Goal: Task Accomplishment & Management: Use online tool/utility

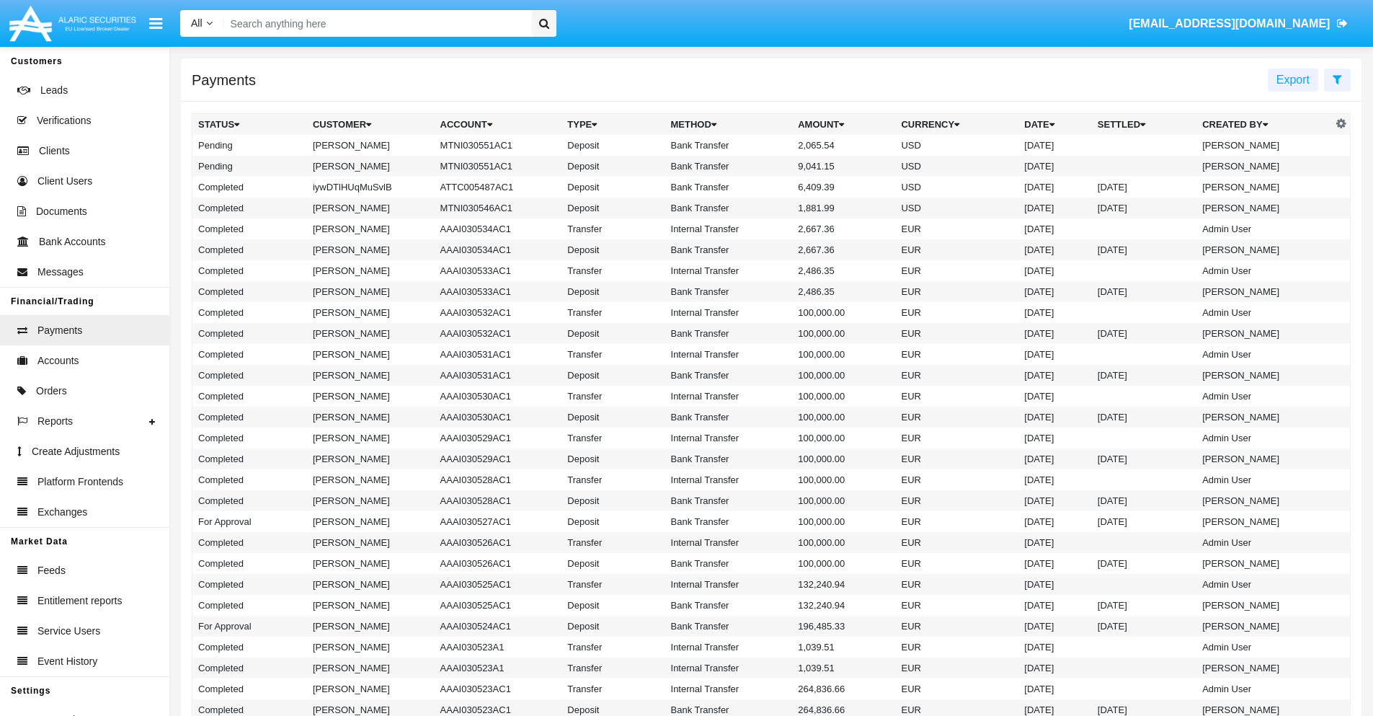
click at [1337, 79] on icon at bounding box center [1337, 80] width 9 height 12
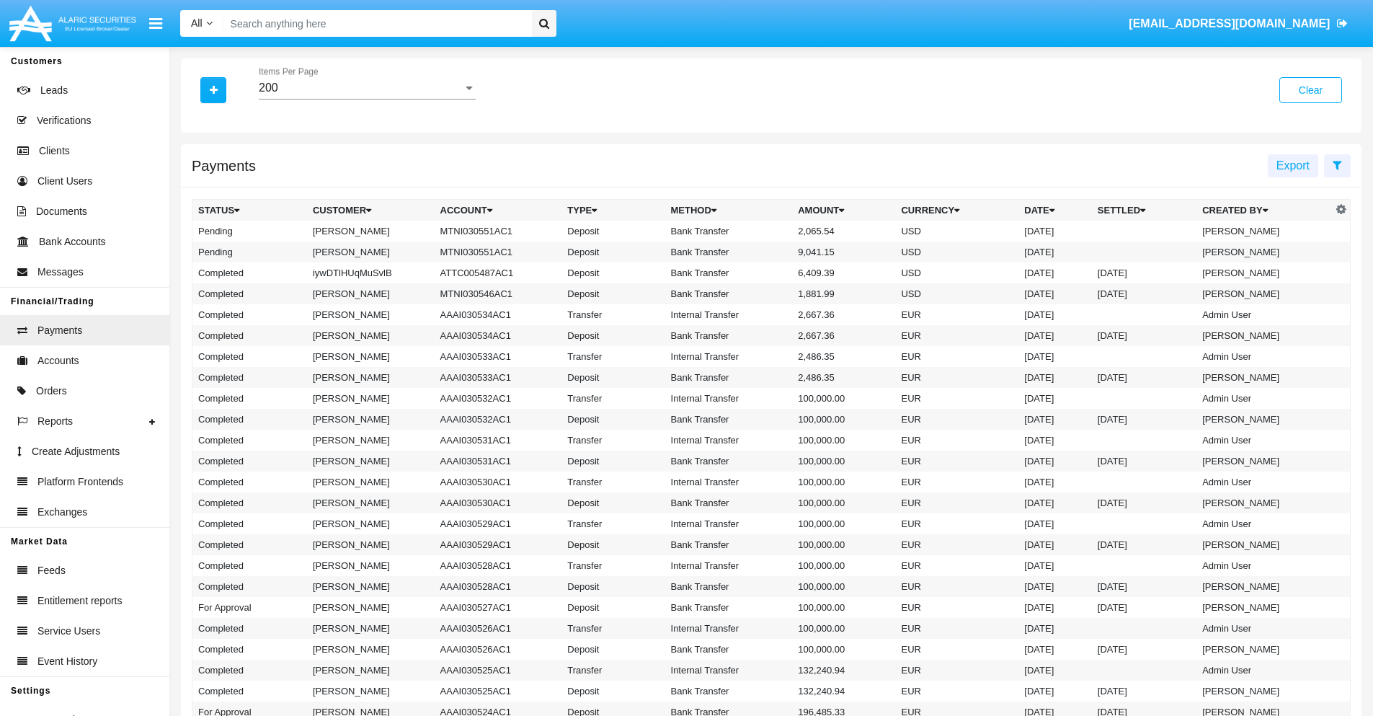
click at [367, 88] on div "200" at bounding box center [361, 87] width 204 height 13
click at [367, 99] on span "10" at bounding box center [367, 98] width 217 height 35
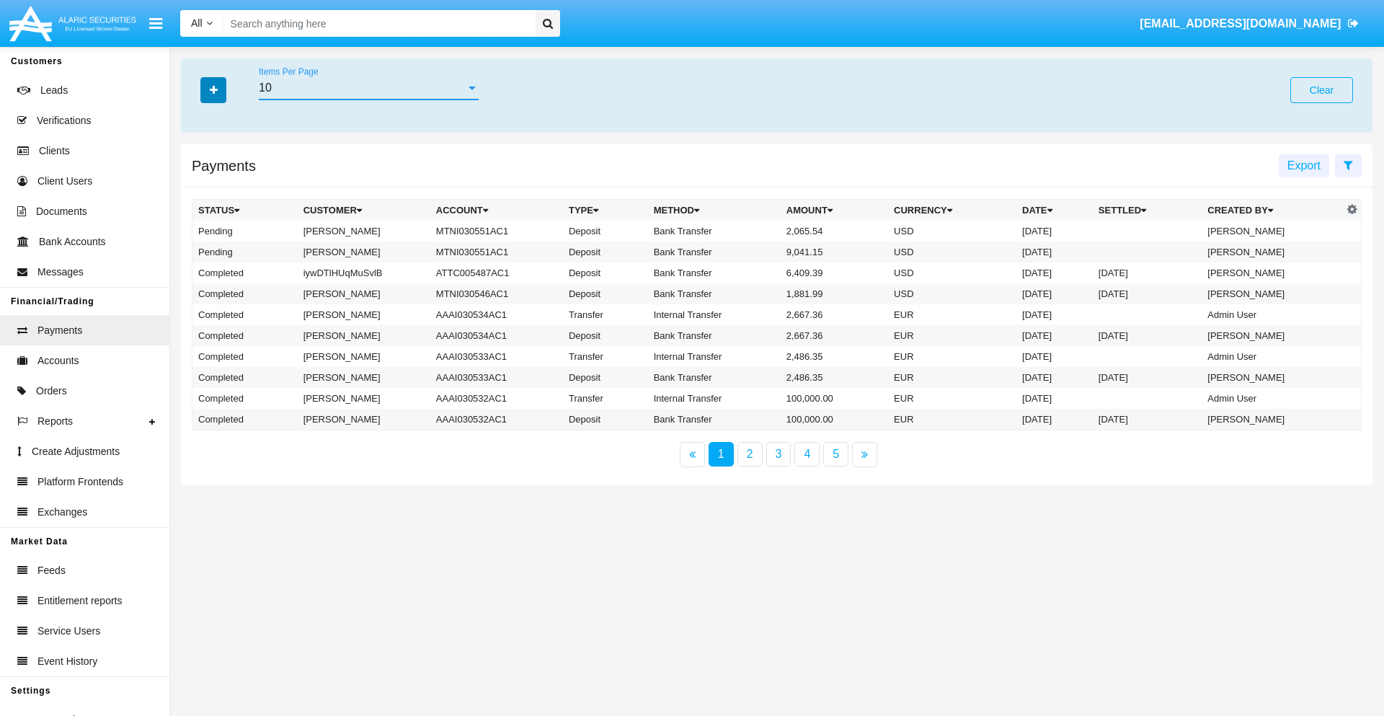
click at [213, 89] on icon "button" at bounding box center [214, 90] width 8 height 10
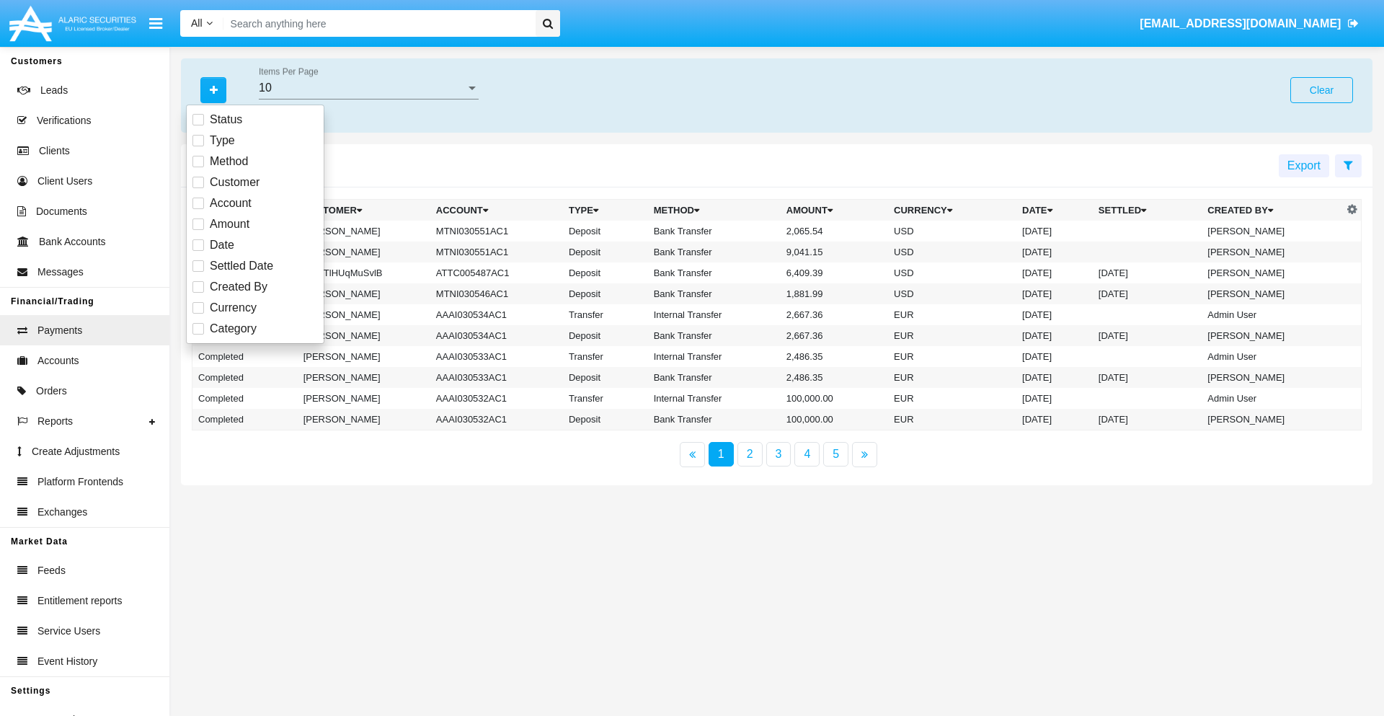
click at [226, 120] on span "Status" at bounding box center [226, 119] width 32 height 17
click at [198, 125] on input "Status" at bounding box center [197, 125] width 1 height 1
checkbox input "true"
click at [213, 89] on icon "button" at bounding box center [214, 90] width 8 height 10
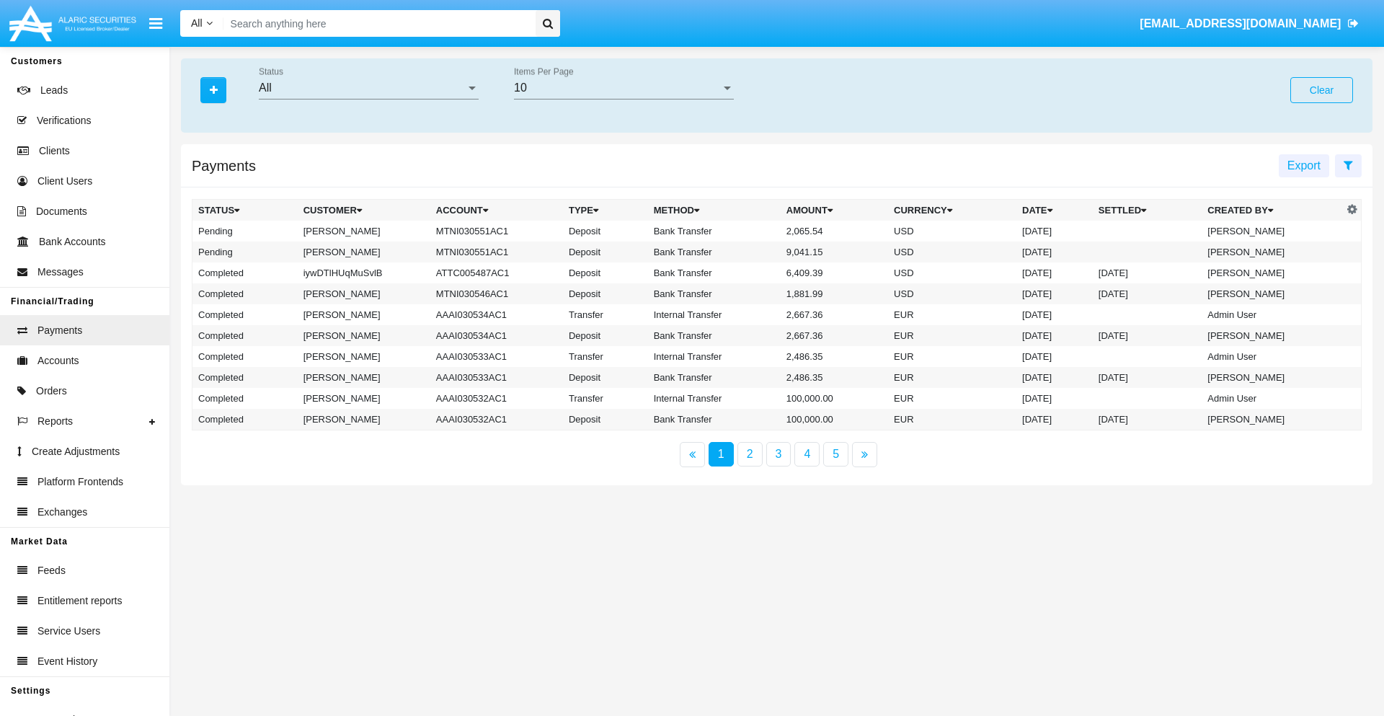
click at [368, 88] on div "All" at bounding box center [362, 87] width 207 height 13
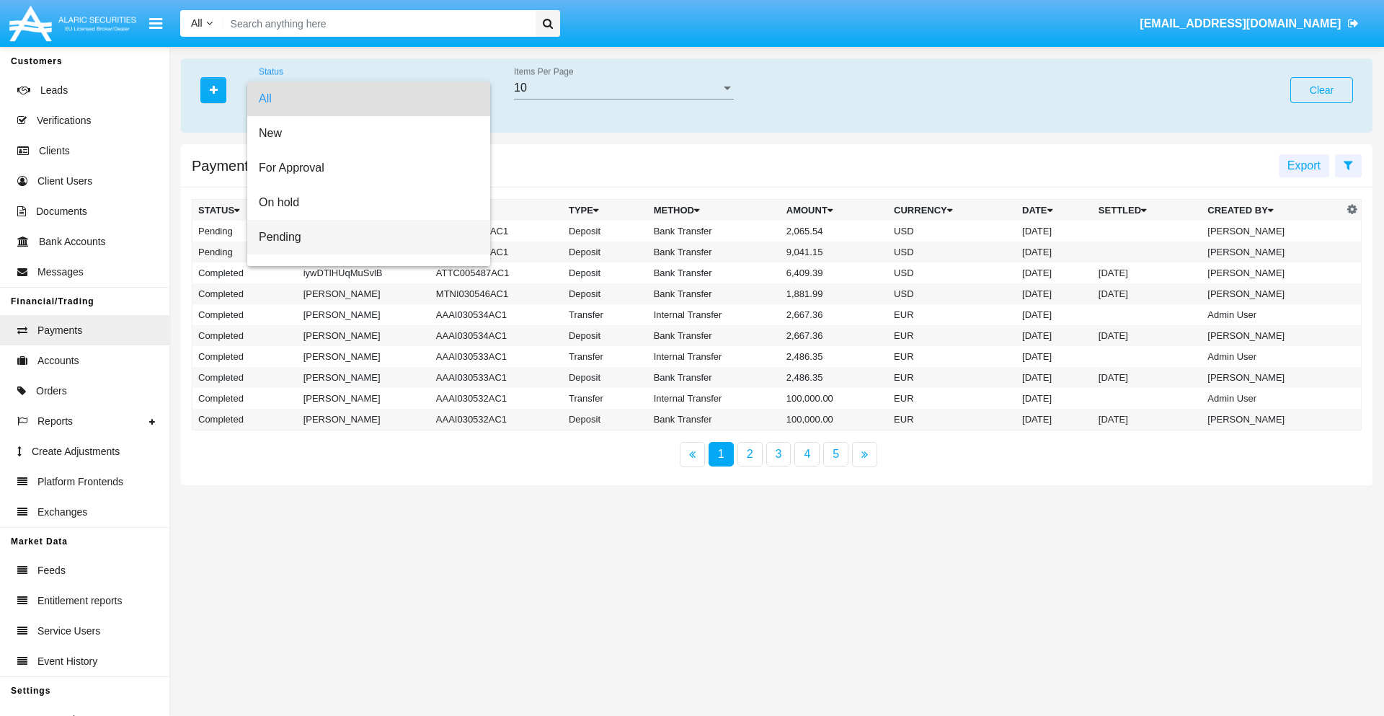
click at [363, 237] on span "Pending" at bounding box center [369, 237] width 220 height 35
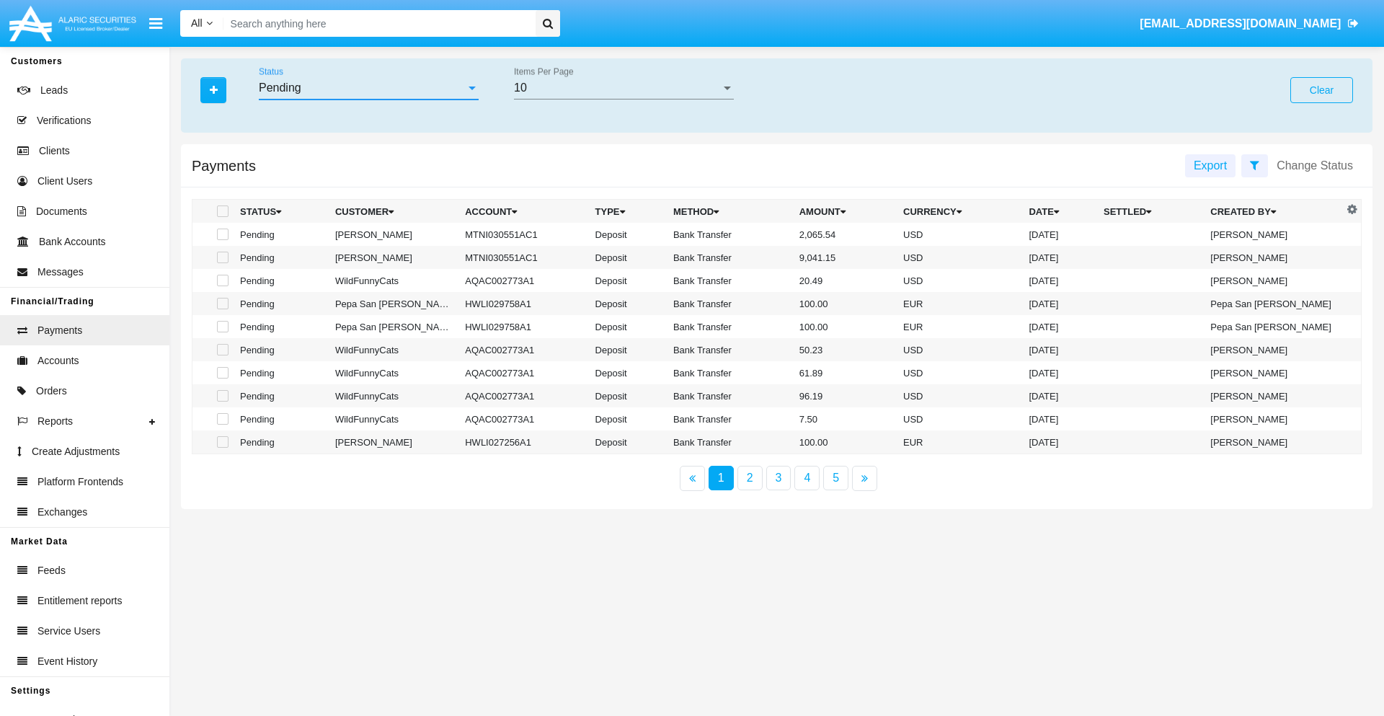
click at [221, 234] on span at bounding box center [223, 234] width 12 height 12
click at [222, 240] on input "checkbox" at bounding box center [222, 240] width 1 height 1
checkbox input "true"
click at [221, 257] on span at bounding box center [223, 258] width 12 height 12
click at [222, 263] on input "checkbox" at bounding box center [222, 263] width 1 height 1
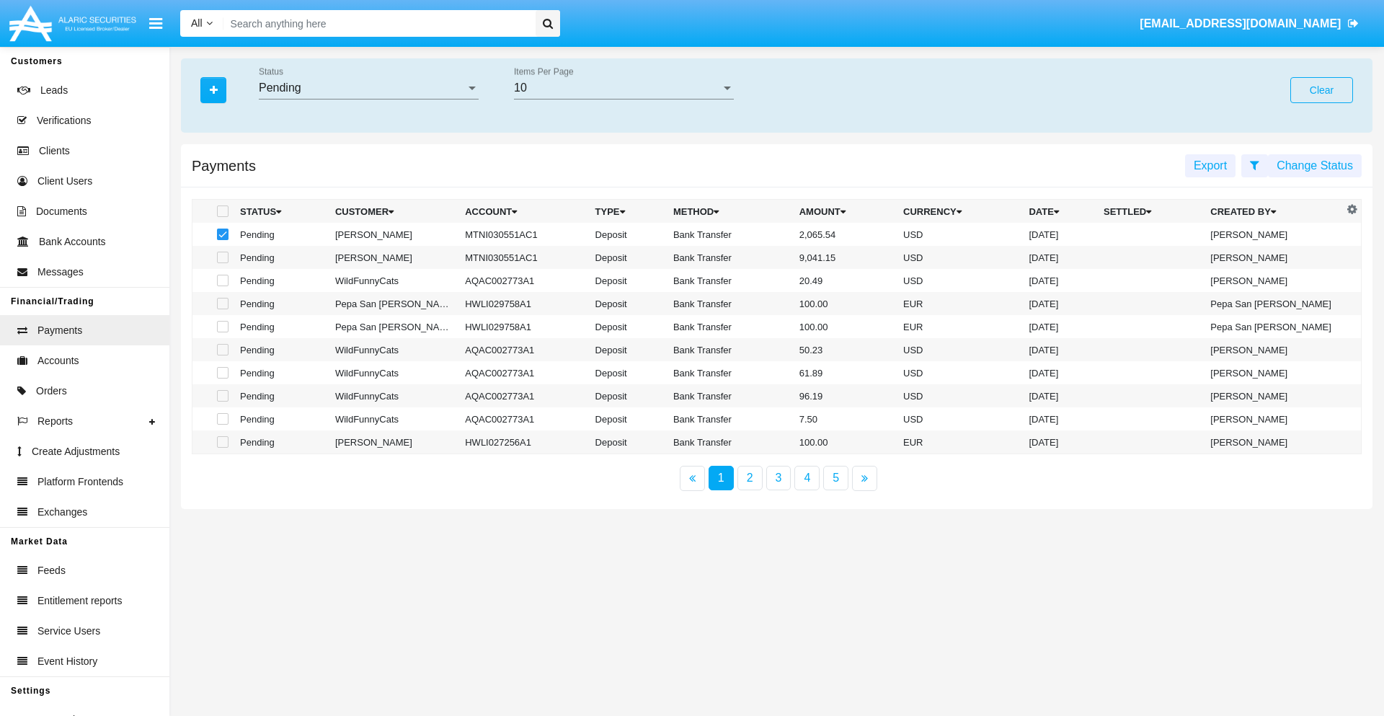
checkbox input "true"
click at [1315, 165] on button "Change Status" at bounding box center [1315, 165] width 94 height 23
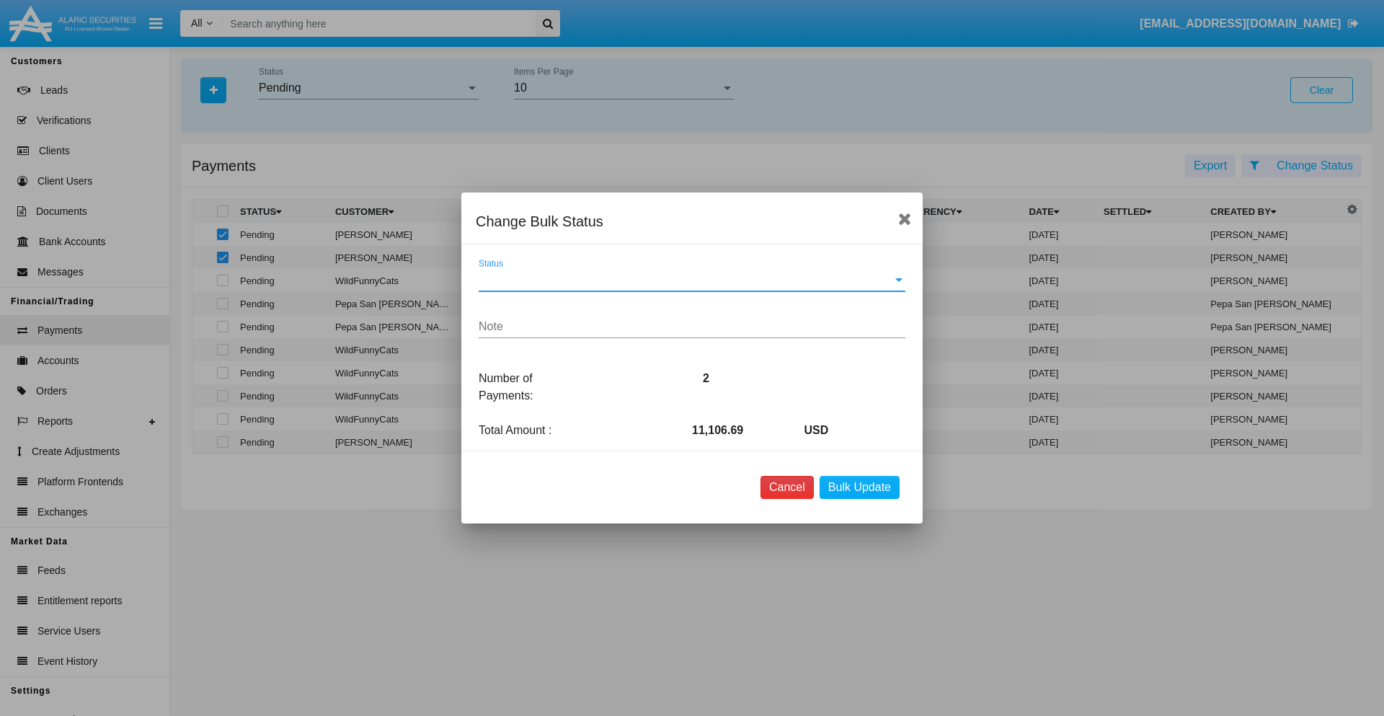
click at [786, 487] on button "Cancel" at bounding box center [786, 487] width 53 height 23
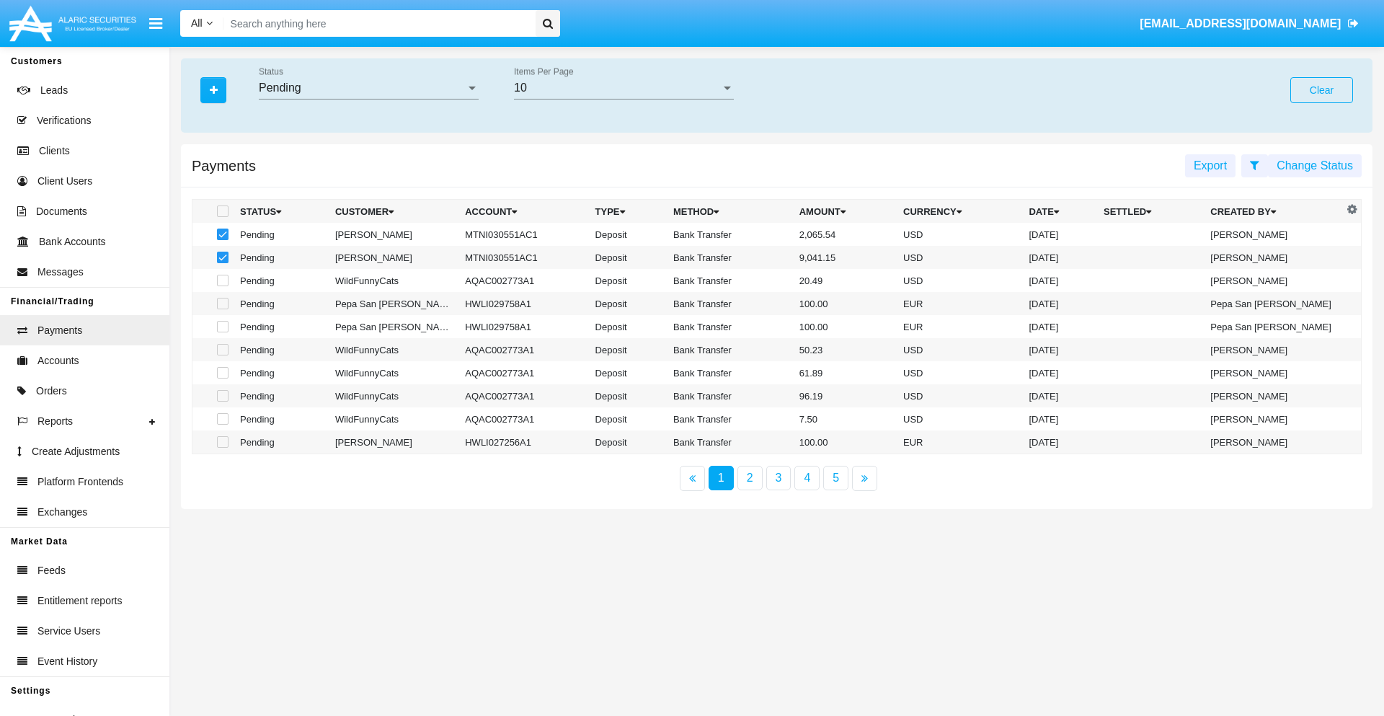
click at [1315, 165] on button "Change Status" at bounding box center [1315, 165] width 94 height 23
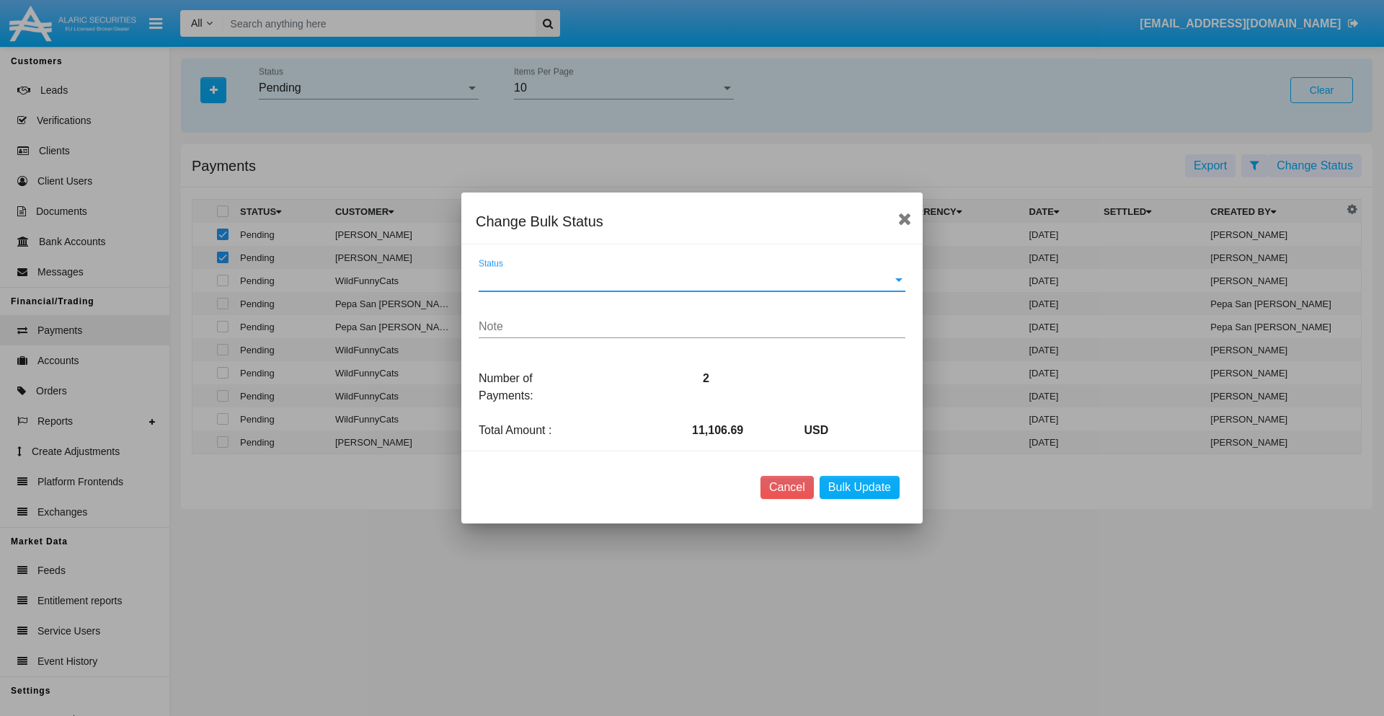
click at [692, 280] on span "Status" at bounding box center [686, 279] width 414 height 13
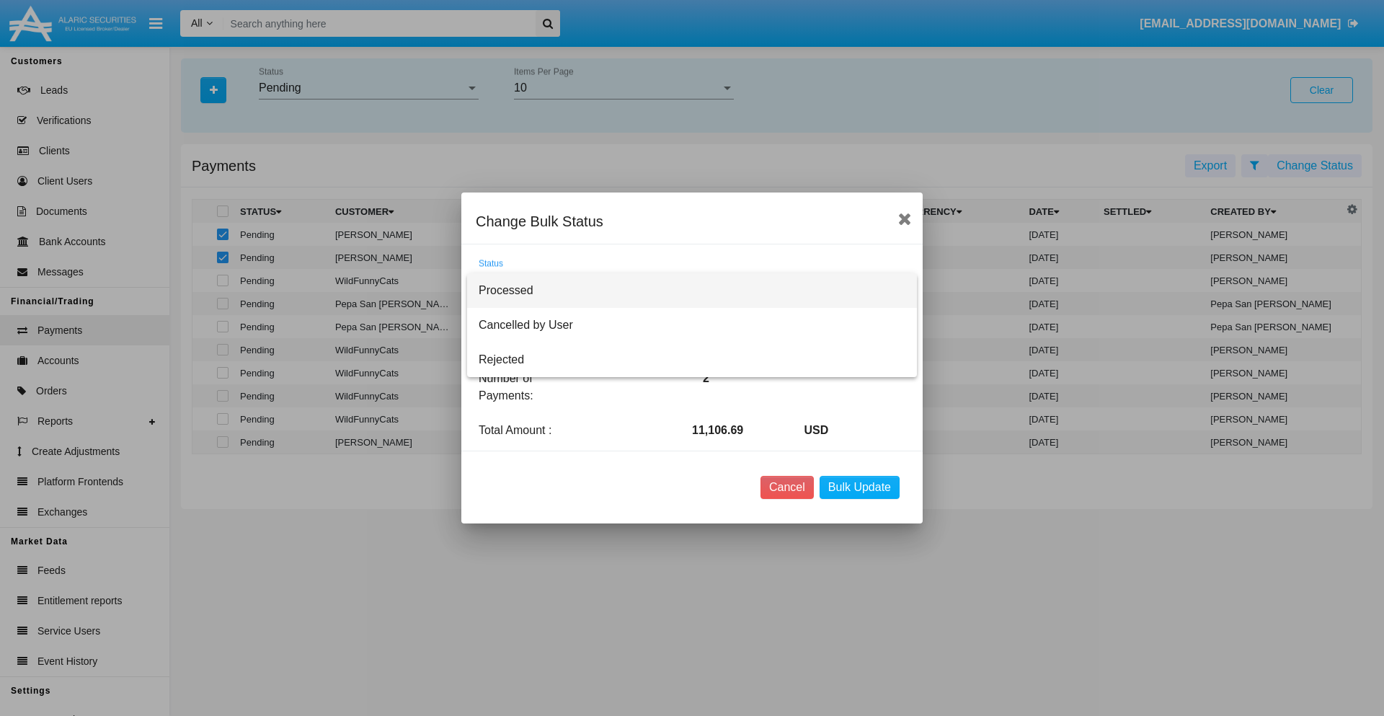
click at [692, 290] on span "Processed" at bounding box center [692, 290] width 427 height 35
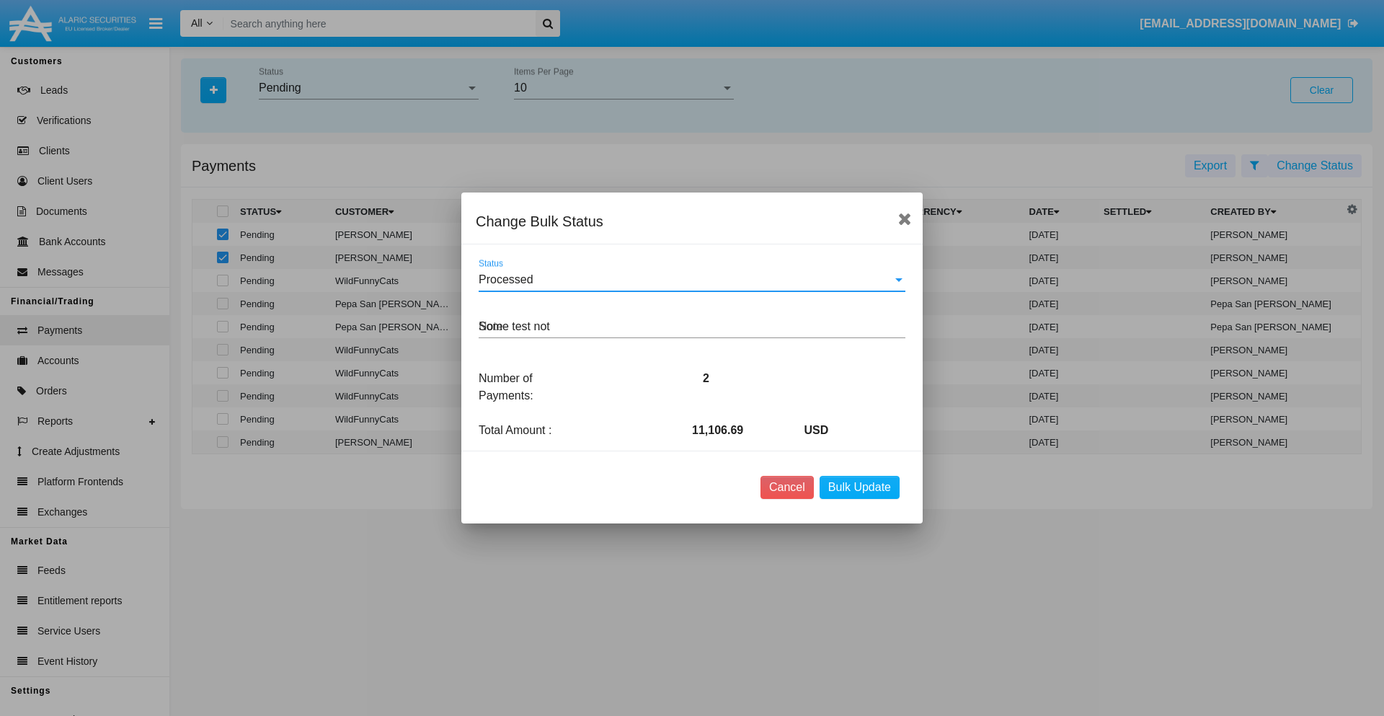
type textarea "Some test note"
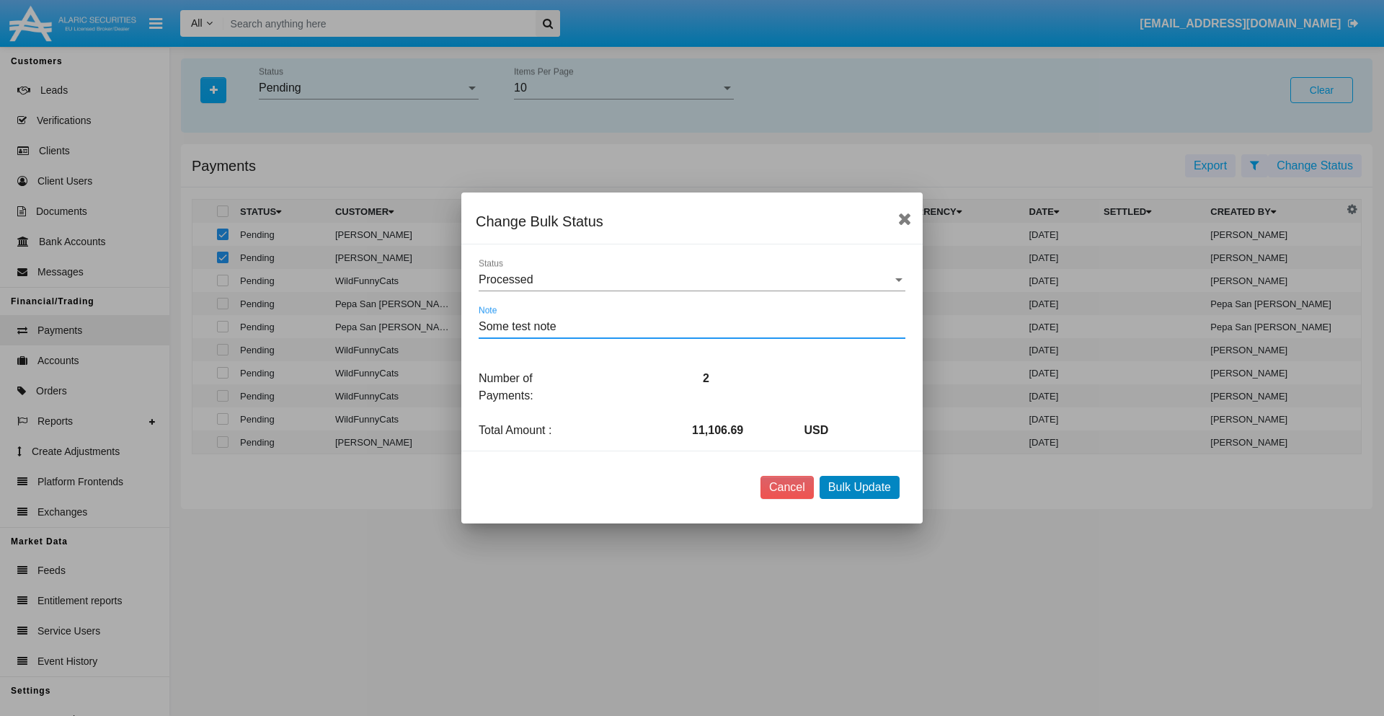
click at [859, 487] on button "Bulk Update" at bounding box center [860, 487] width 80 height 23
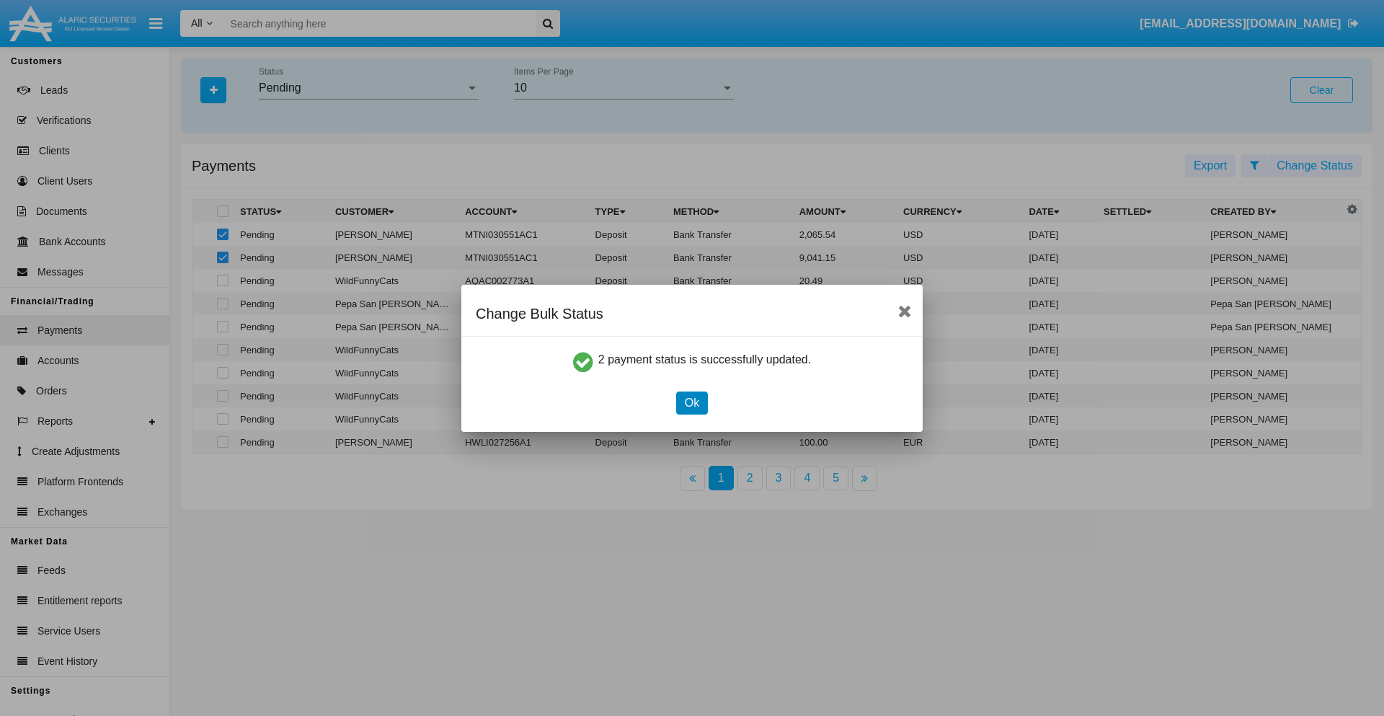
click at [691, 402] on button "Ok" at bounding box center [692, 402] width 32 height 23
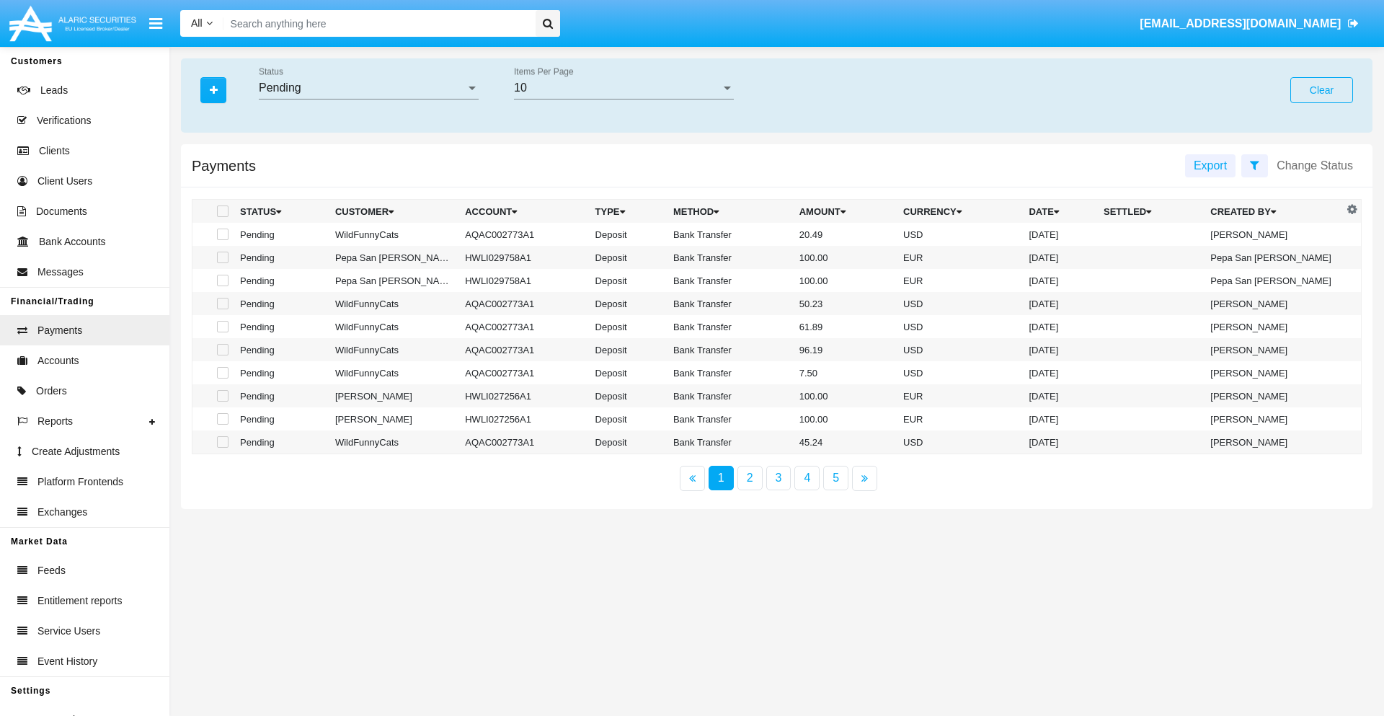
click at [368, 88] on div "Pending" at bounding box center [362, 87] width 207 height 13
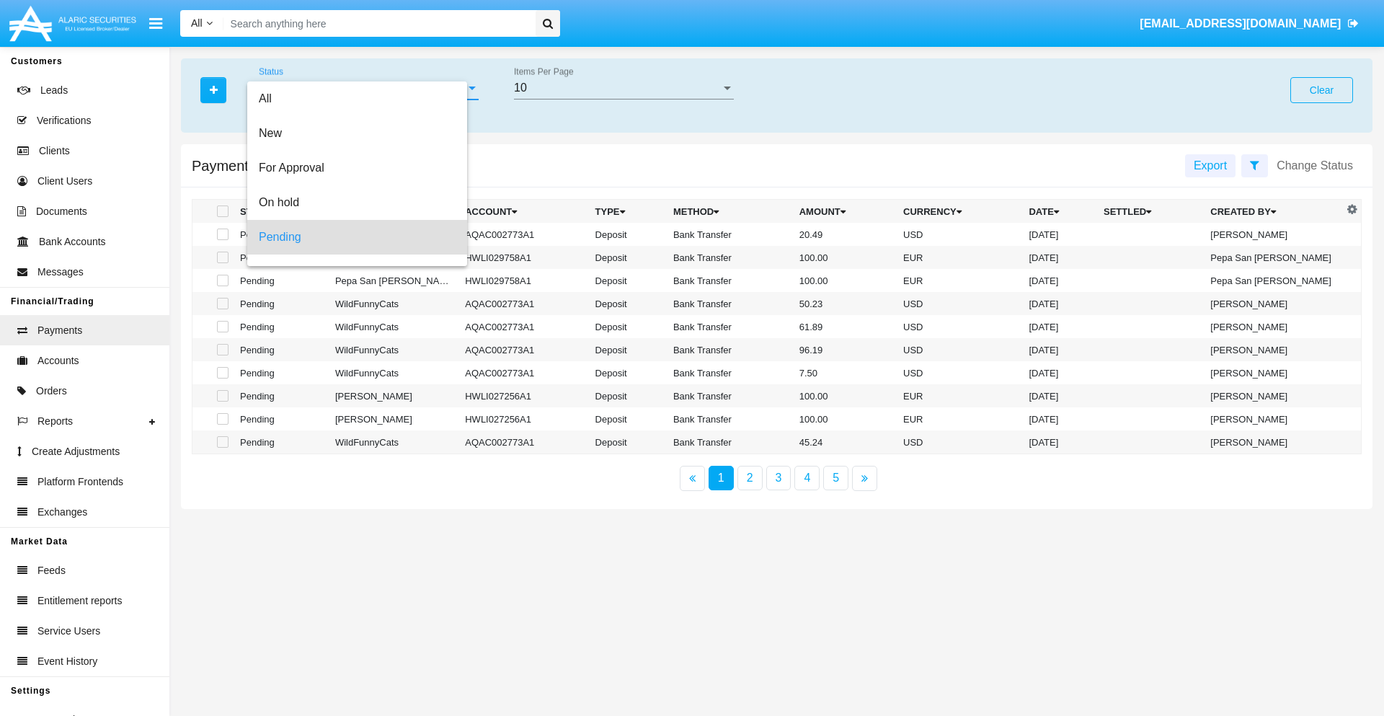
scroll to position [63, 0]
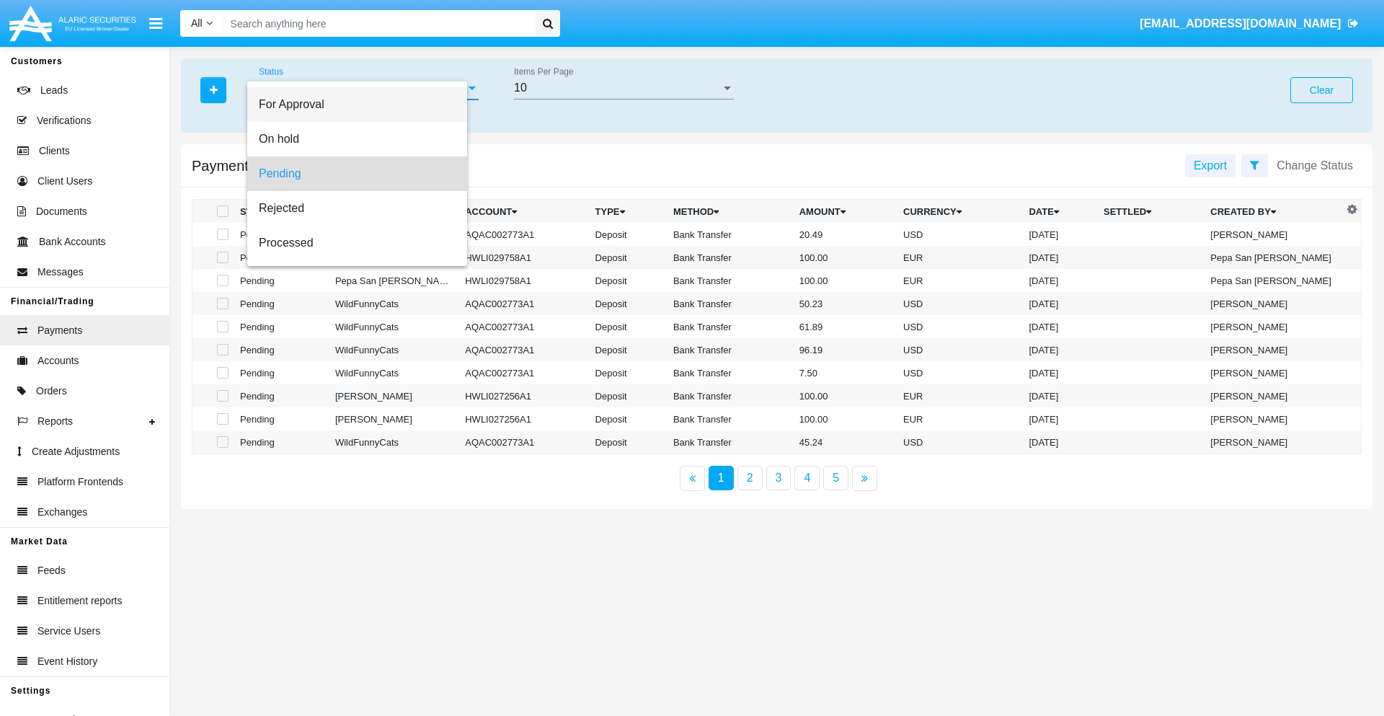
click at [363, 105] on span "For Approval" at bounding box center [357, 104] width 197 height 35
